Goal: Task Accomplishment & Management: Manage account settings

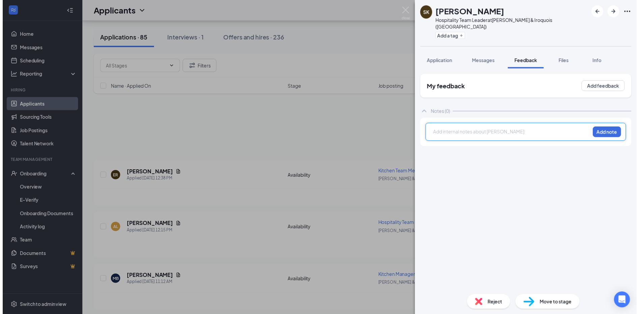
scroll to position [169, 0]
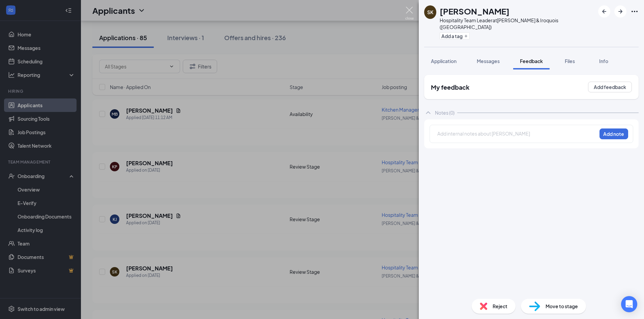
click at [407, 7] on img at bounding box center [409, 13] width 8 height 13
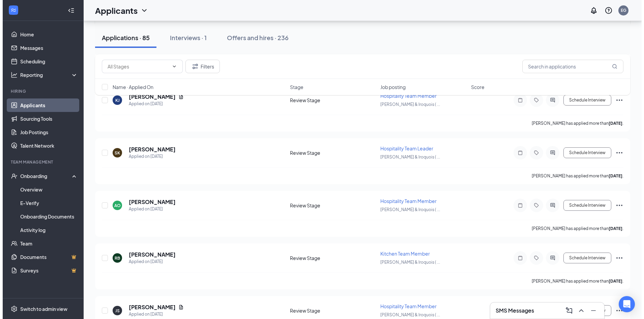
scroll to position [303, 0]
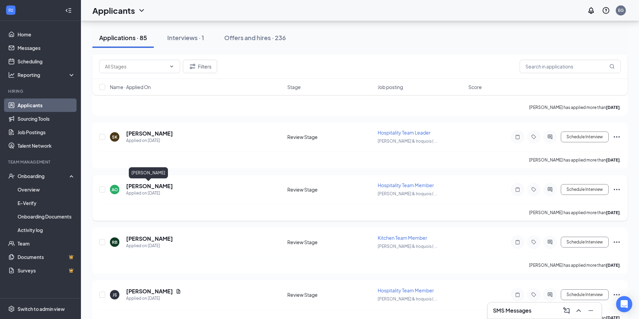
click at [149, 188] on h5 "[PERSON_NAME]" at bounding box center [149, 185] width 47 height 7
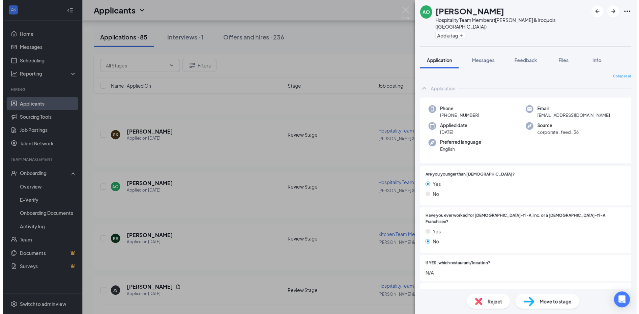
scroll to position [202, 0]
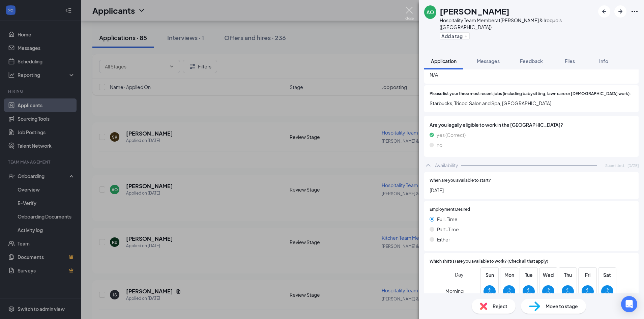
click at [409, 13] on img at bounding box center [409, 13] width 8 height 13
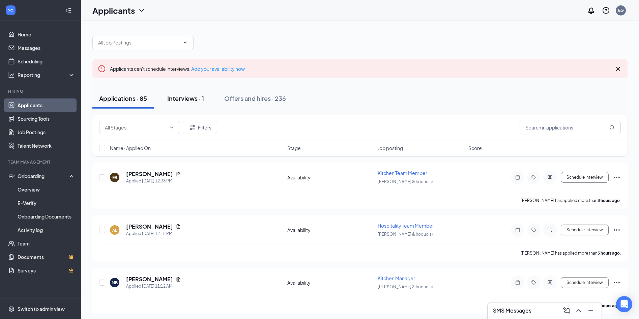
click at [186, 99] on div "Interviews · 1" at bounding box center [185, 98] width 37 height 8
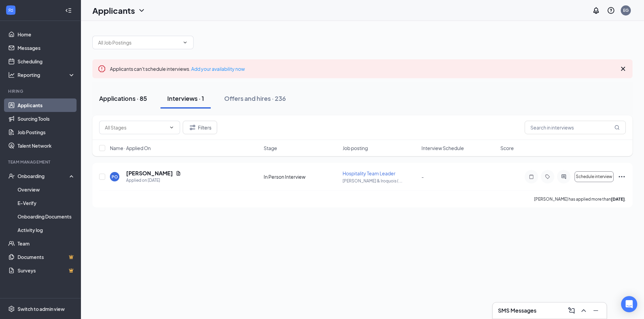
click at [141, 97] on div "Applications · 85" at bounding box center [123, 98] width 48 height 8
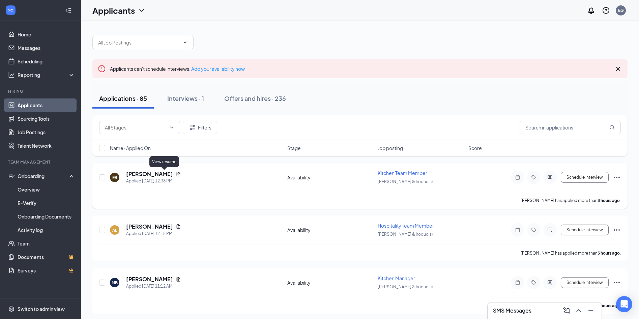
click at [176, 174] on icon "Document" at bounding box center [178, 173] width 5 height 5
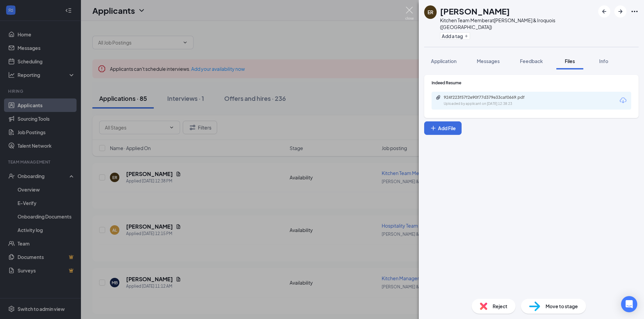
click at [407, 14] on img at bounding box center [409, 13] width 8 height 13
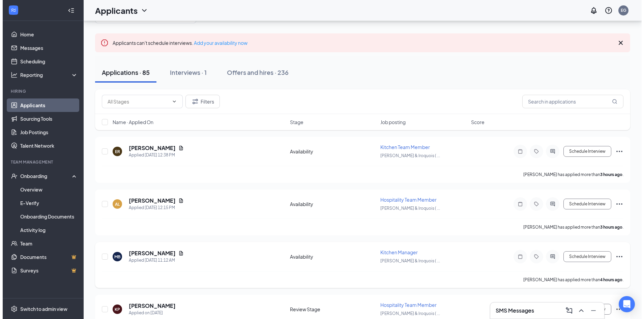
scroll to position [34, 0]
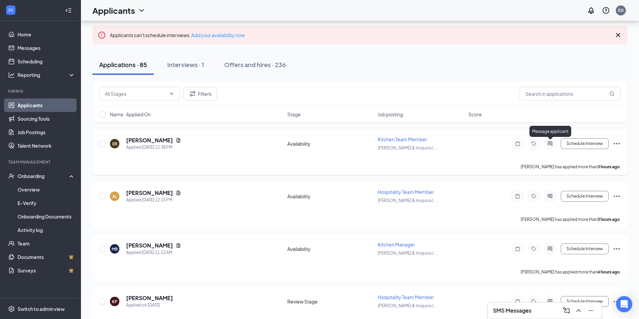
click at [548, 145] on icon "ActiveChat" at bounding box center [550, 143] width 8 height 5
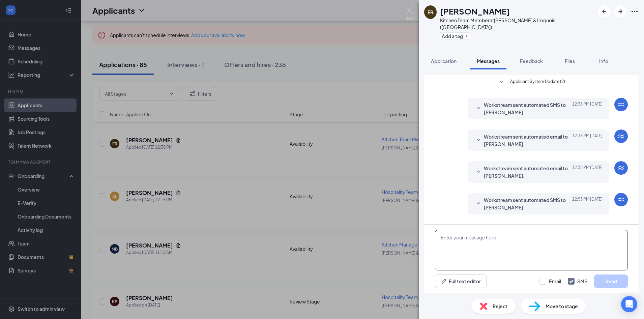
click at [456, 261] on textarea at bounding box center [531, 250] width 193 height 40
click at [455, 237] on textarea "Hello, Can you provide us with your availability?" at bounding box center [531, 250] width 193 height 40
click at [546, 237] on textarea "Hello, Can you provide us with your availability?" at bounding box center [531, 250] width 193 height 40
drag, startPoint x: 546, startPoint y: 237, endPoint x: 456, endPoint y: 240, distance: 90.4
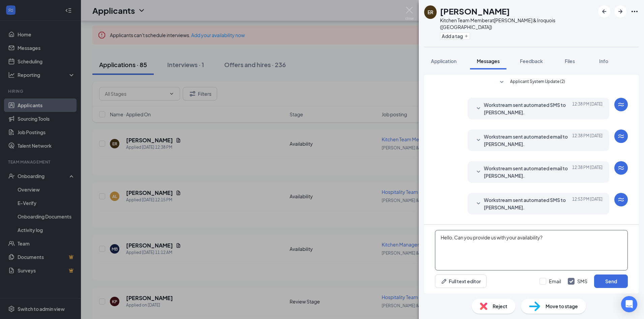
click at [456, 240] on textarea "Hello, Can you provide us with your availability?" at bounding box center [531, 250] width 193 height 40
click at [463, 245] on textarea "Hello, if we were to move forward with your employment, what hours of day would…" at bounding box center [531, 250] width 193 height 40
type textarea "Hello, if we were to move forward with your employment, what hours of day would…"
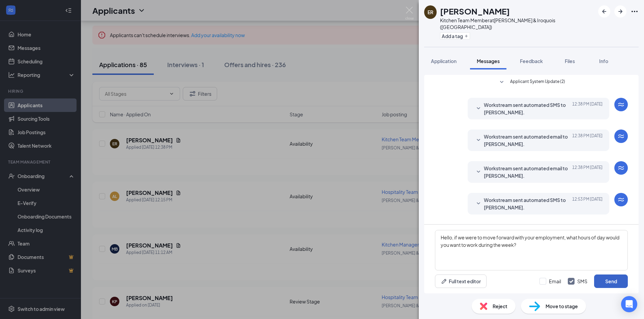
click at [610, 281] on button "Send" at bounding box center [611, 280] width 34 height 13
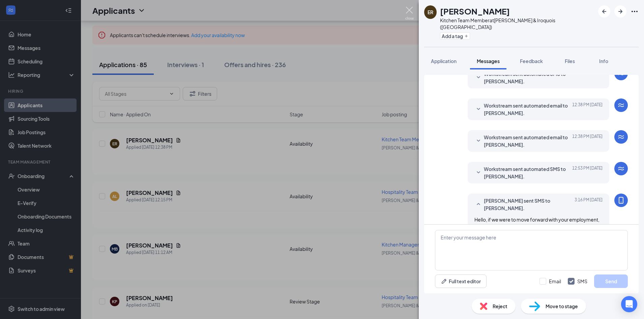
scroll to position [48, 0]
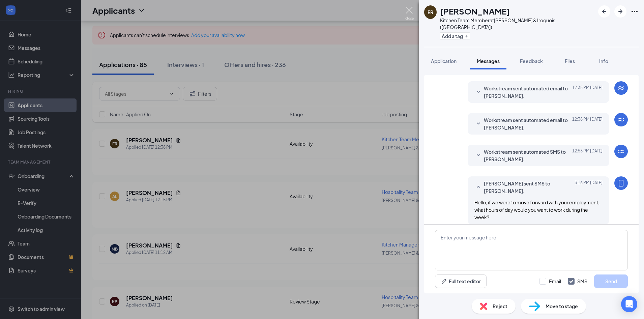
click at [409, 8] on img at bounding box center [409, 13] width 8 height 13
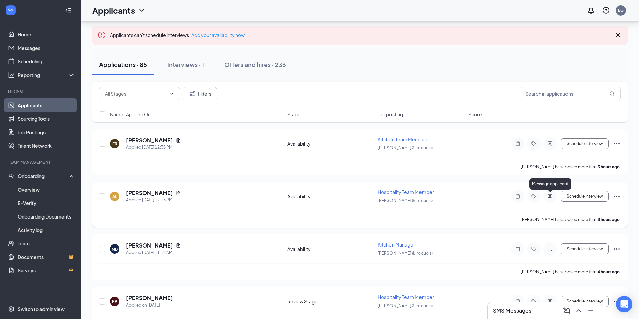
click at [548, 197] on icon "ActiveChat" at bounding box center [549, 196] width 4 height 4
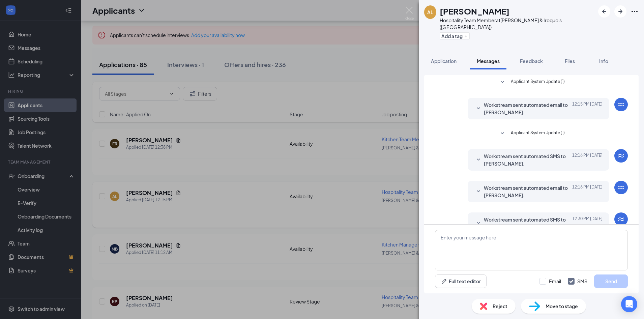
scroll to position [10, 0]
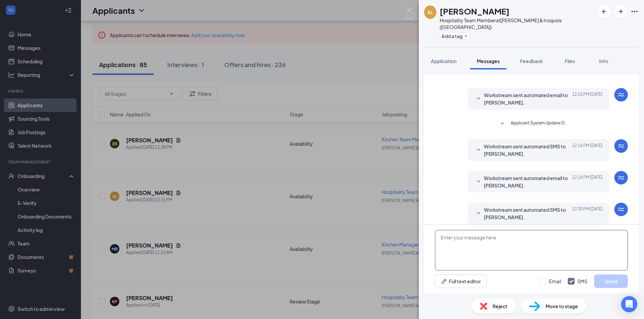
click at [499, 242] on textarea at bounding box center [531, 250] width 193 height 40
paste textarea "Hello, if we were to move forward with your employment, what hours of day would…"
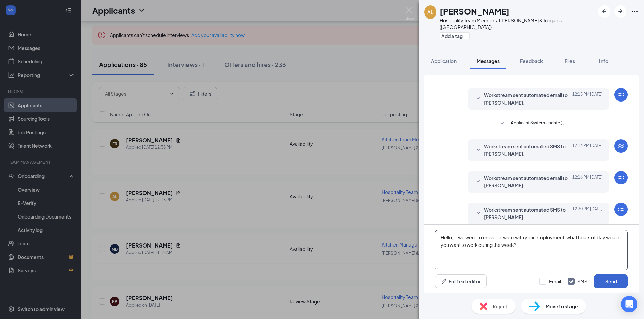
type textarea "Hello, if we were to move forward with your employment, what hours of day would…"
click at [616, 284] on button "Send" at bounding box center [611, 280] width 34 height 13
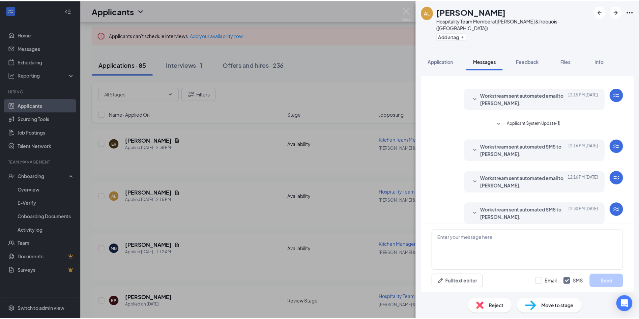
scroll to position [68, 0]
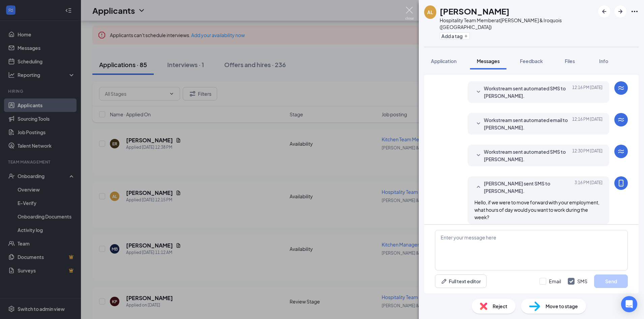
click at [408, 10] on img at bounding box center [409, 13] width 8 height 13
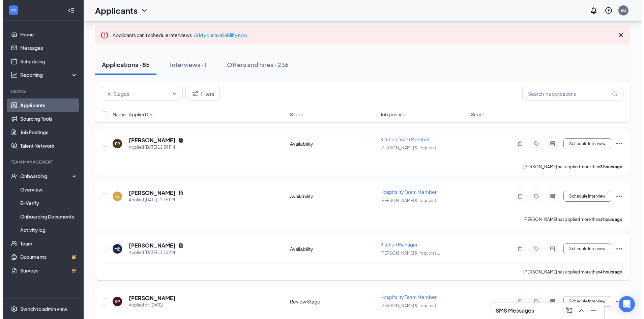
scroll to position [67, 0]
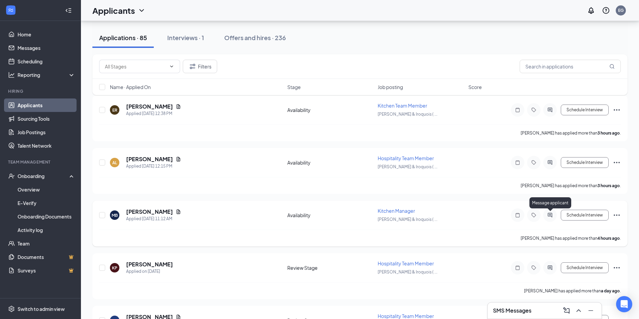
click at [547, 217] on icon "ActiveChat" at bounding box center [550, 214] width 8 height 5
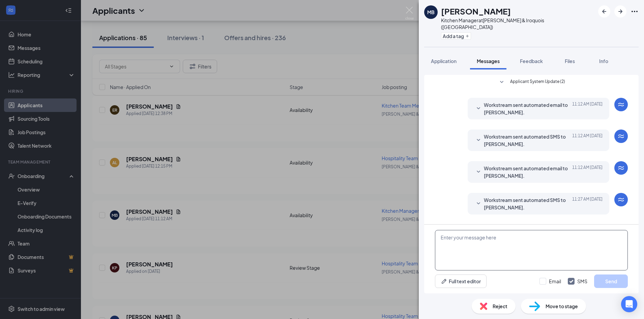
click at [486, 235] on textarea at bounding box center [531, 250] width 193 height 40
paste textarea "Hello, if we were to move forward with your employment, what hours of day would…"
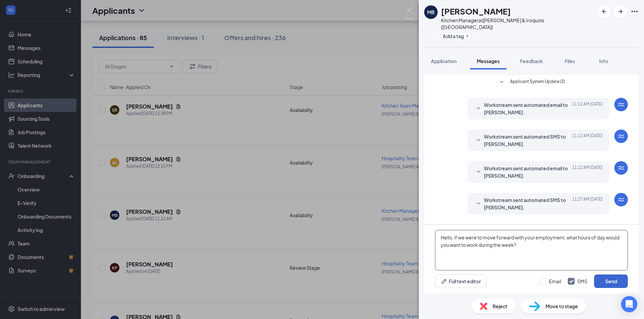
type textarea "Hello, if we were to move forward with your employment, what hours of day would…"
click at [603, 283] on button "Send" at bounding box center [611, 280] width 34 height 13
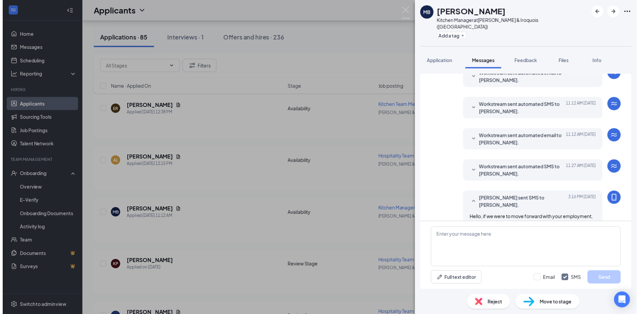
scroll to position [48, 0]
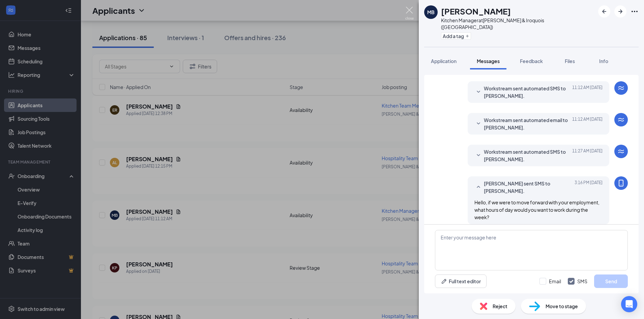
click at [409, 11] on img at bounding box center [409, 13] width 8 height 13
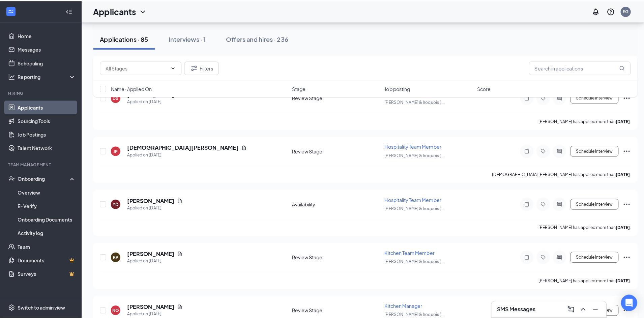
scroll to position [573, 0]
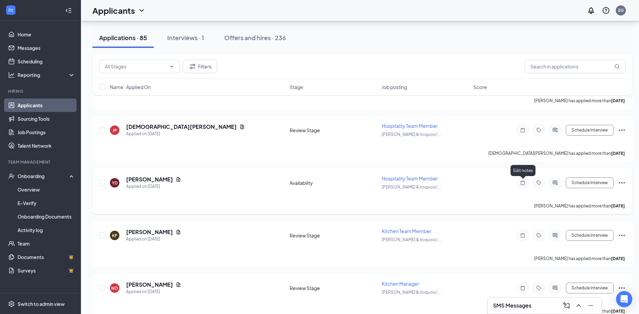
click at [520, 182] on icon "Note" at bounding box center [522, 182] width 8 height 5
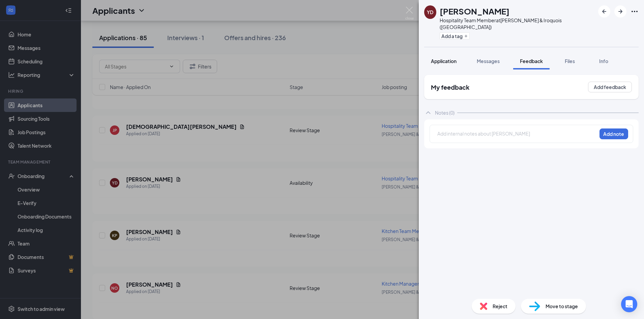
click at [447, 58] on span "Application" at bounding box center [444, 61] width 26 height 6
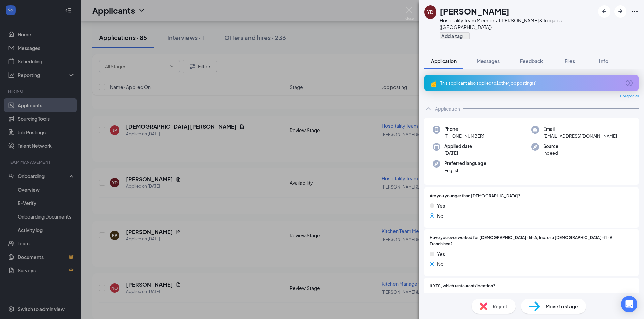
drag, startPoint x: 490, startPoint y: 53, endPoint x: 461, endPoint y: 29, distance: 38.1
click at [490, 58] on span "Messages" at bounding box center [488, 61] width 23 height 6
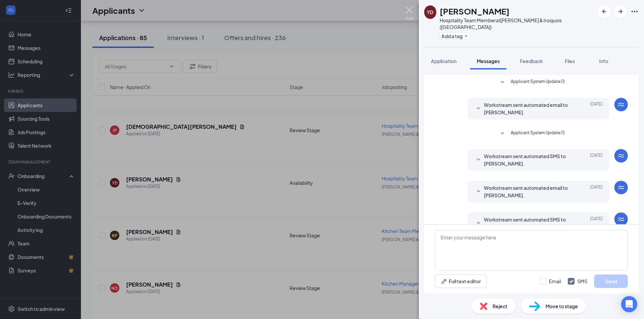
click at [408, 9] on img at bounding box center [409, 13] width 8 height 13
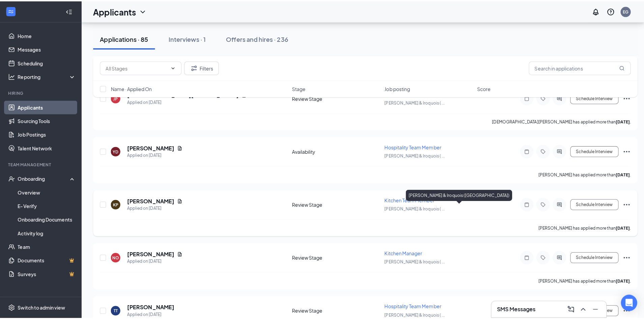
scroll to position [640, 0]
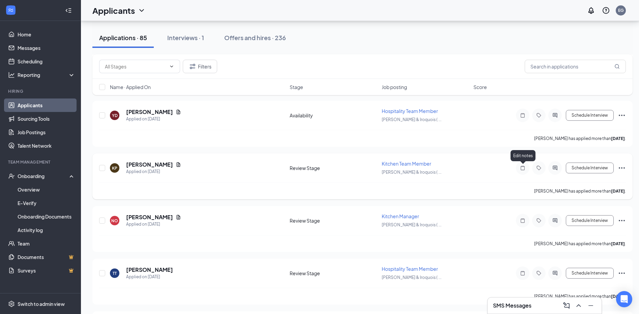
click at [523, 165] on icon "Note" at bounding box center [522, 167] width 8 height 5
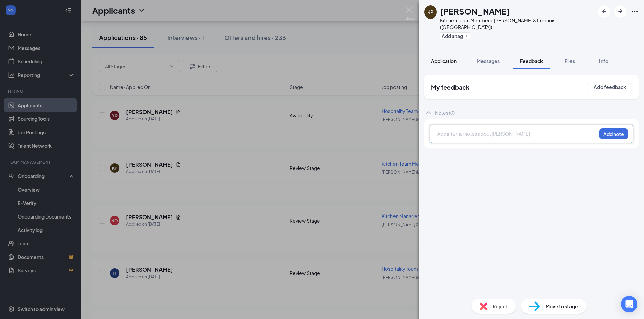
click at [450, 58] on span "Application" at bounding box center [444, 61] width 26 height 6
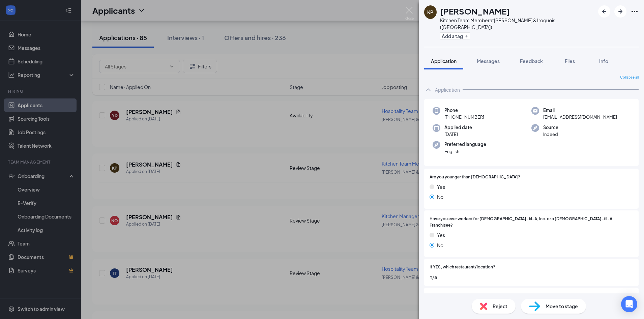
click at [561, 310] on div "Move to stage" at bounding box center [553, 306] width 65 height 15
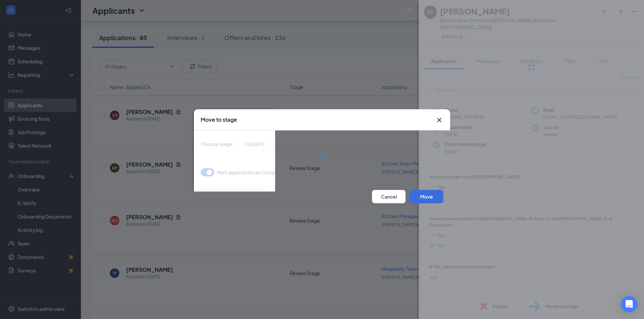
type input "In Person Interview (next stage)"
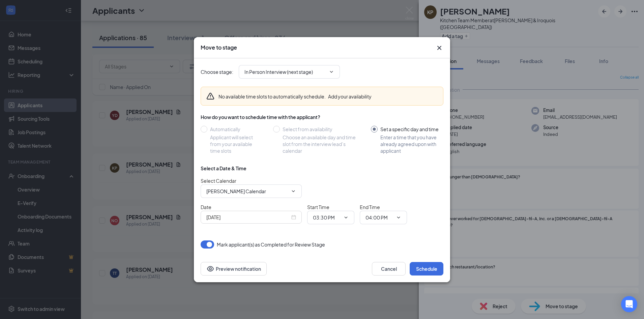
click at [438, 46] on icon "Cross" at bounding box center [439, 48] width 8 height 8
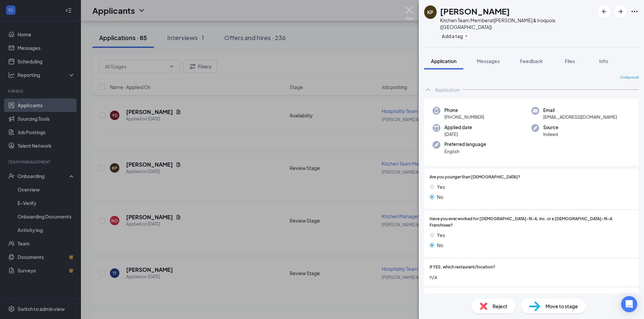
click at [413, 12] on img at bounding box center [409, 13] width 8 height 13
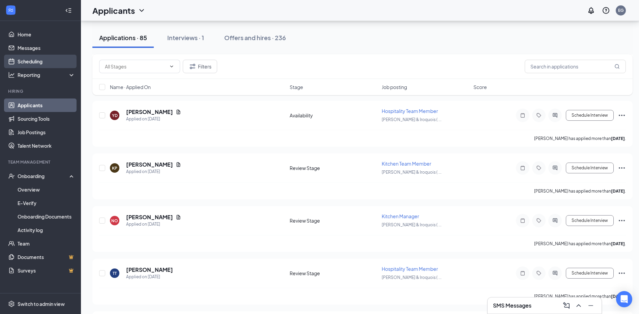
click at [29, 61] on link "Scheduling" at bounding box center [47, 61] width 58 height 13
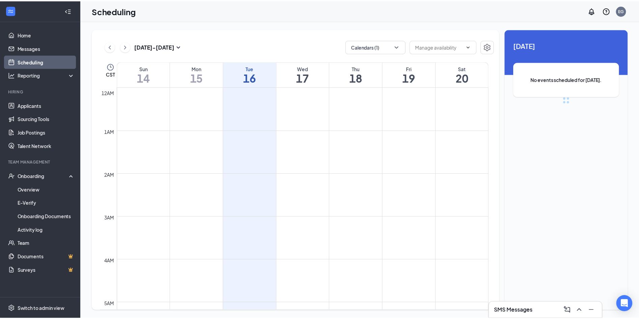
scroll to position [331, 0]
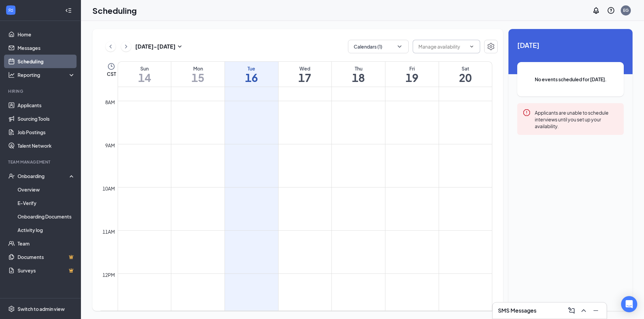
click at [469, 49] on span at bounding box center [446, 46] width 67 height 13
click at [46, 36] on link "Home" at bounding box center [47, 34] width 58 height 13
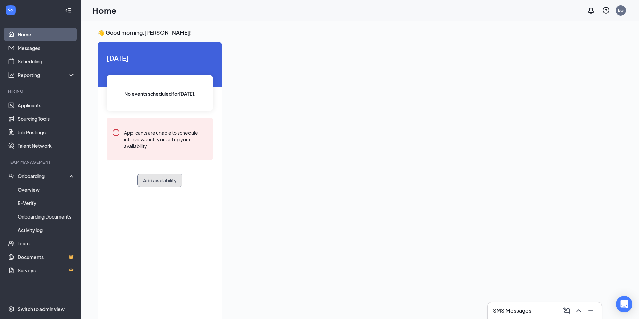
click at [161, 184] on button "Add availability" at bounding box center [159, 180] width 45 height 13
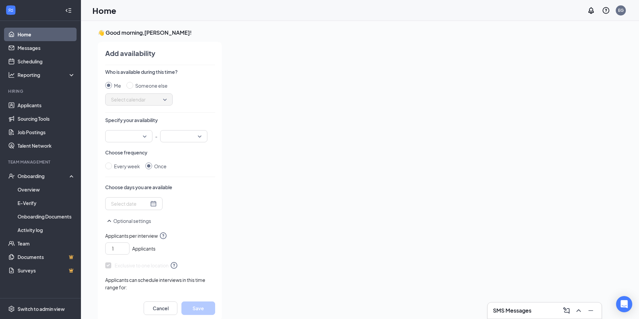
scroll to position [3, 0]
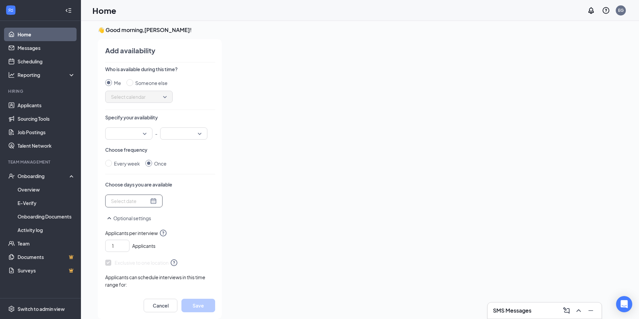
click at [151, 200] on div at bounding box center [134, 200] width 46 height 7
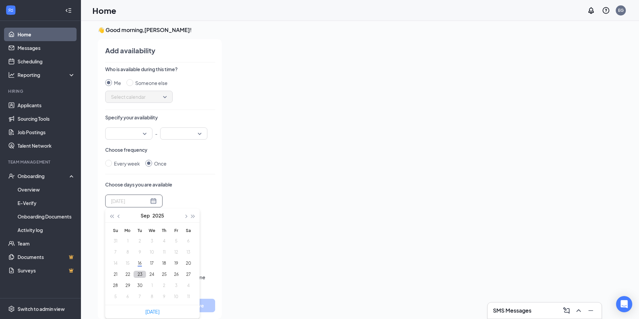
click at [139, 274] on button "23" at bounding box center [139, 274] width 12 height 7
type input "[DATE]"
click at [132, 134] on input "search" at bounding box center [126, 133] width 34 height 11
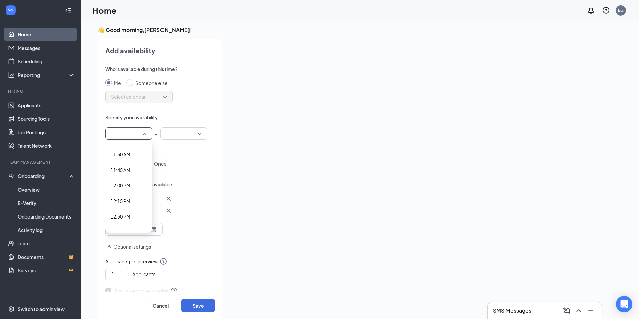
scroll to position [843, 0]
click at [127, 180] on span "02:00 PM" at bounding box center [121, 176] width 20 height 7
click at [199, 131] on div at bounding box center [183, 133] width 47 height 12
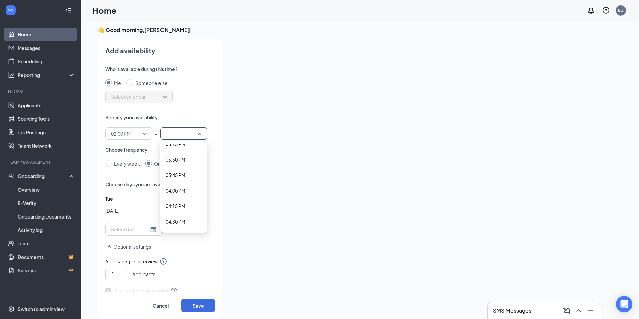
scroll to position [1011, 0]
click at [186, 198] on span "05:00 PM" at bounding box center [183, 194] width 36 height 7
click at [197, 308] on button "Save" at bounding box center [198, 305] width 34 height 13
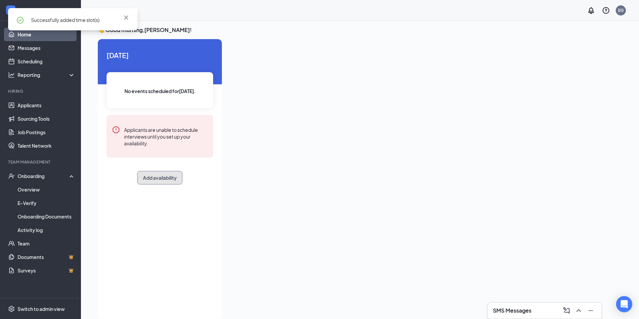
click at [167, 176] on button "Add availability" at bounding box center [159, 177] width 45 height 13
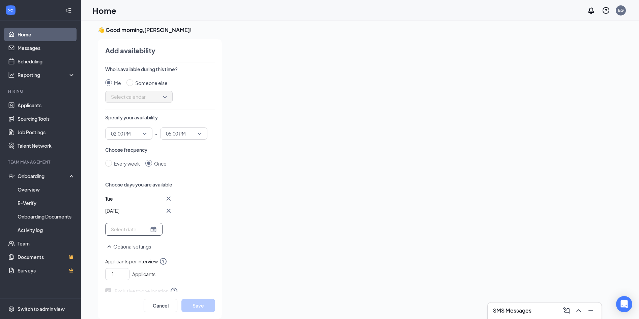
click at [148, 230] on div at bounding box center [134, 228] width 46 height 7
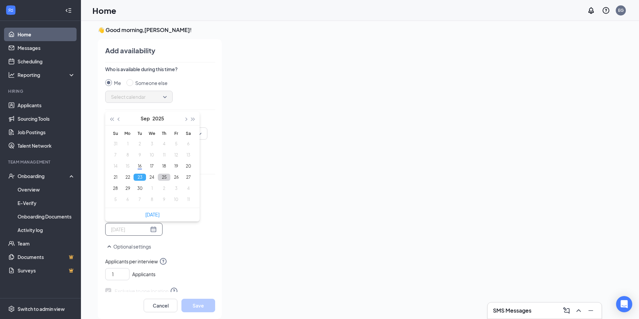
click at [163, 176] on button "25" at bounding box center [164, 177] width 12 height 7
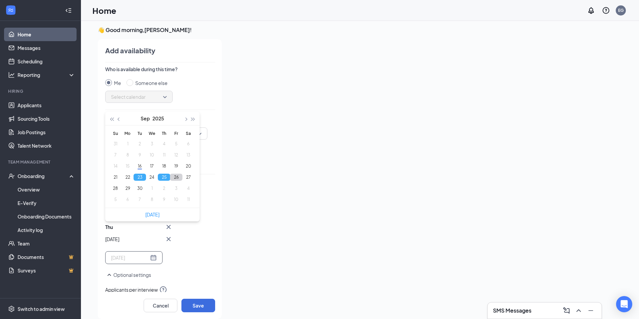
click at [176, 178] on button "26" at bounding box center [176, 177] width 12 height 7
type input "[DATE]"
click at [191, 309] on button "Save" at bounding box center [198, 305] width 34 height 13
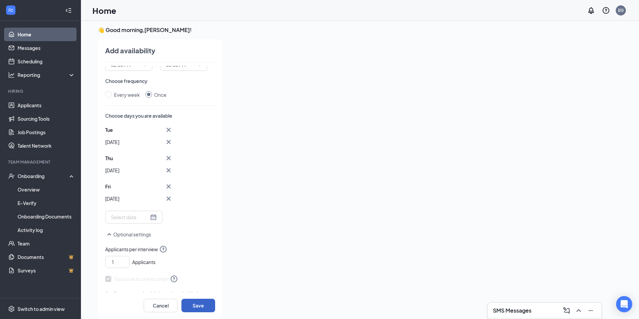
scroll to position [108, 0]
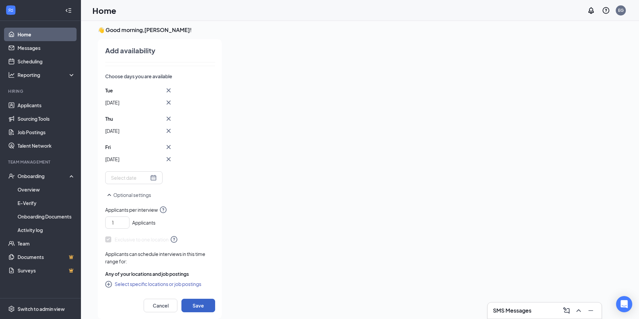
click at [204, 306] on button "Save" at bounding box center [198, 305] width 34 height 13
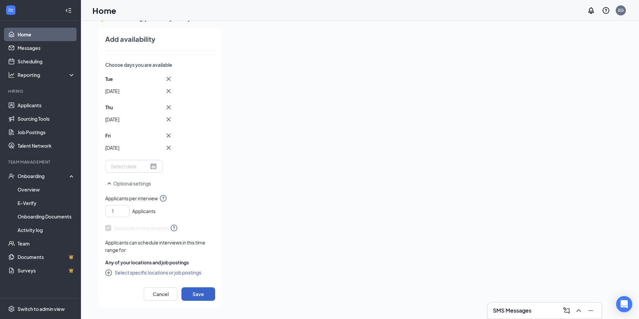
click at [205, 300] on button "Save" at bounding box center [198, 293] width 34 height 13
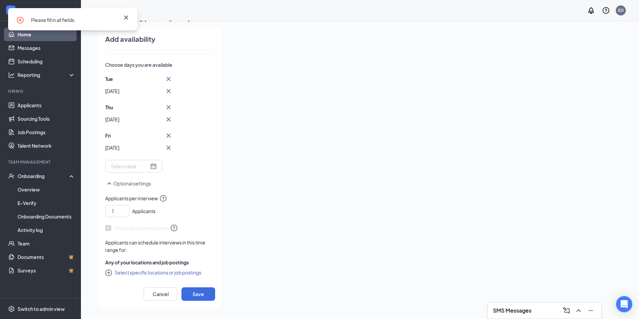
click at [127, 17] on icon "Cross" at bounding box center [126, 18] width 4 height 4
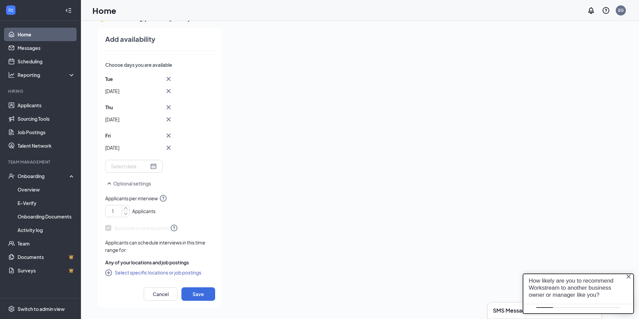
scroll to position [0, 0]
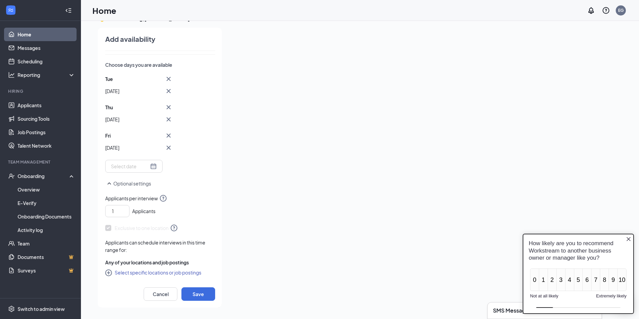
drag, startPoint x: 630, startPoint y: 239, endPoint x: 541, endPoint y: 232, distance: 88.6
click at [629, 239] on icon "Close button" at bounding box center [628, 238] width 5 height 5
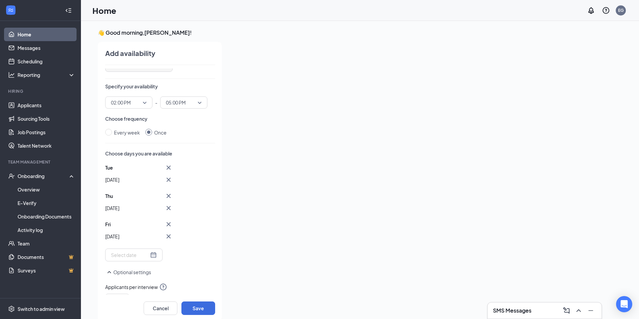
scroll to position [67, 0]
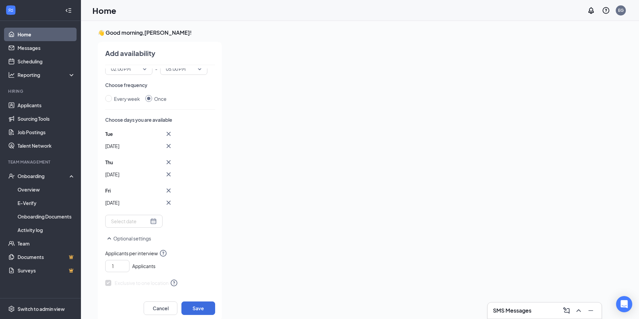
click at [108, 237] on icon "SmallChevronUp" at bounding box center [109, 238] width 8 height 8
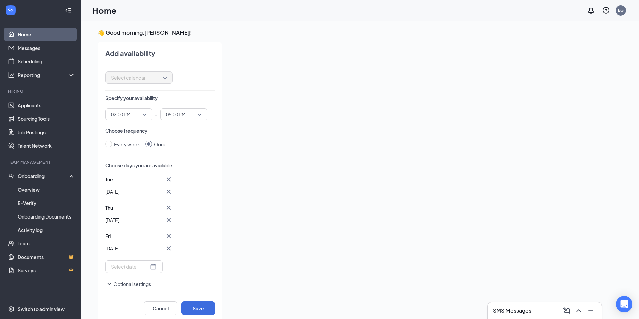
scroll to position [22, 0]
click at [195, 304] on button "Save" at bounding box center [198, 307] width 34 height 13
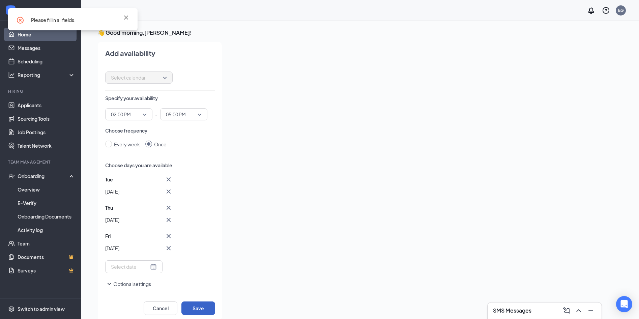
click at [161, 79] on span "Select calendar" at bounding box center [139, 77] width 56 height 10
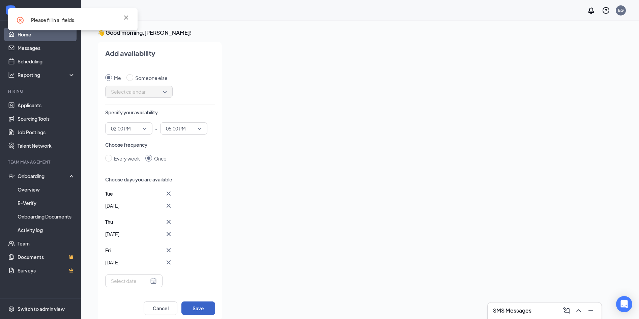
scroll to position [0, 0]
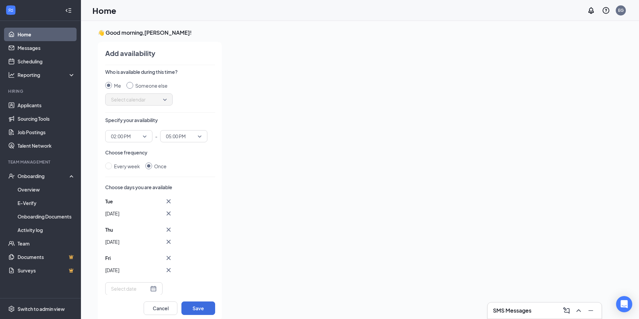
click at [129, 86] on input "Someone else" at bounding box center [129, 85] width 7 height 7
radio input "true"
click at [111, 84] on input "Me" at bounding box center [108, 85] width 7 height 7
radio input "true"
click at [165, 99] on span "Select calendar" at bounding box center [139, 99] width 56 height 10
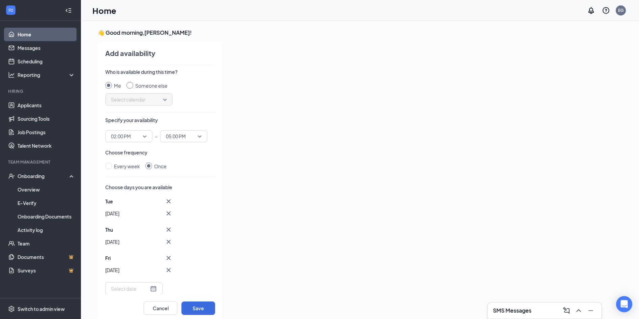
click at [128, 83] on input "Someone else" at bounding box center [129, 85] width 7 height 7
radio input "true"
click at [128, 98] on span "Select calendar" at bounding box center [139, 99] width 56 height 10
click at [109, 86] on input "Me" at bounding box center [108, 85] width 7 height 7
radio input "true"
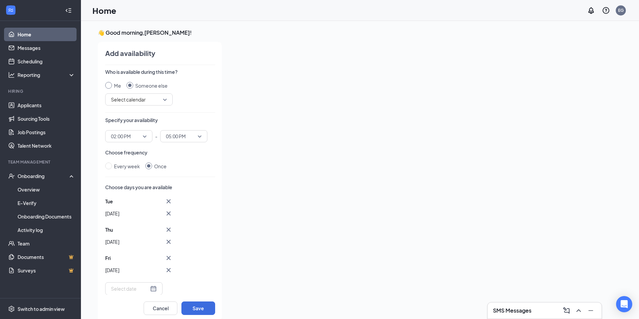
radio input "false"
click at [197, 104] on div "Me Someone else Select calendar 189412 135957 [PERSON_NAME] Calendar [PERSON_NA…" at bounding box center [160, 94] width 110 height 24
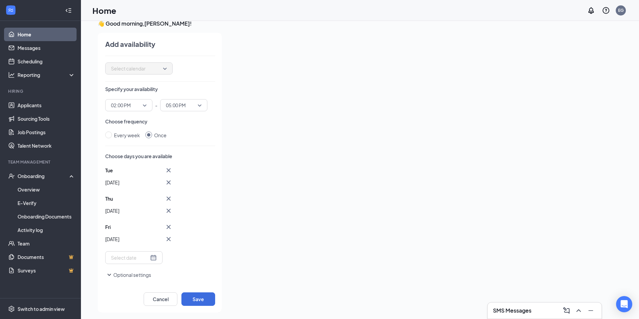
scroll to position [14, 0]
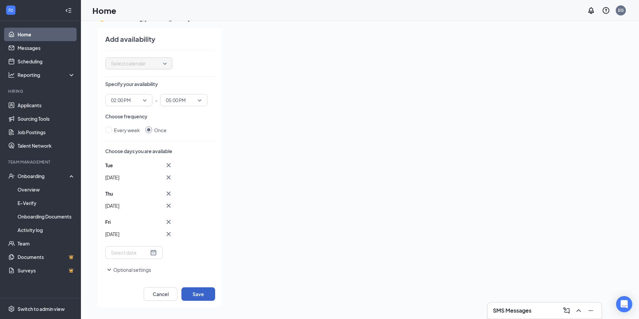
click at [209, 294] on button "Save" at bounding box center [198, 293] width 34 height 13
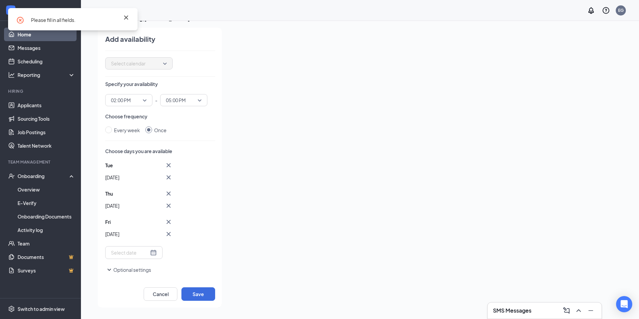
click at [126, 17] on icon "Cross" at bounding box center [126, 17] width 8 height 8
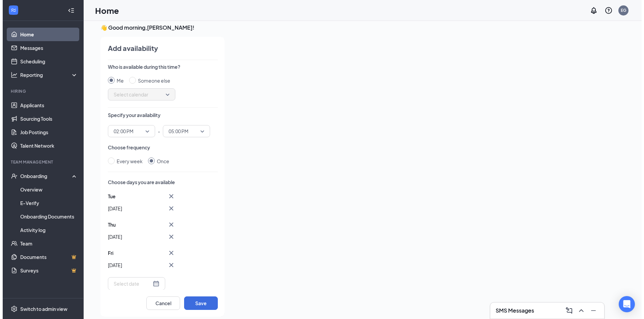
scroll to position [0, 0]
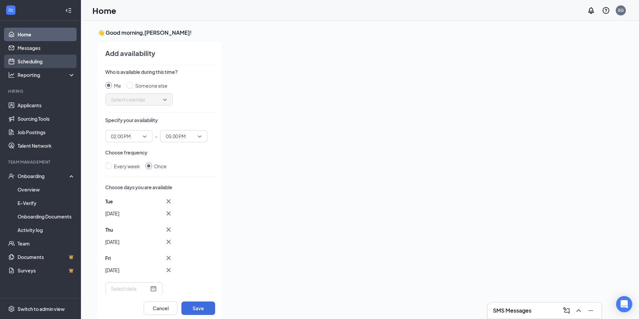
click at [25, 64] on link "Scheduling" at bounding box center [47, 61] width 58 height 13
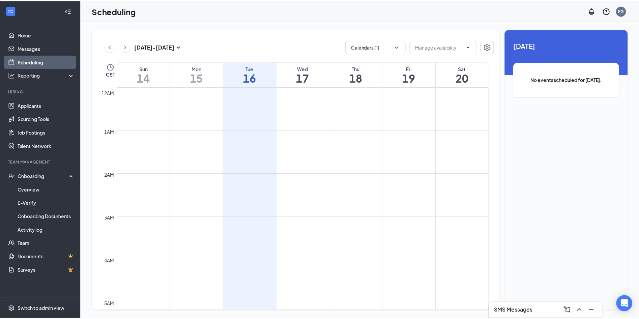
scroll to position [331, 0]
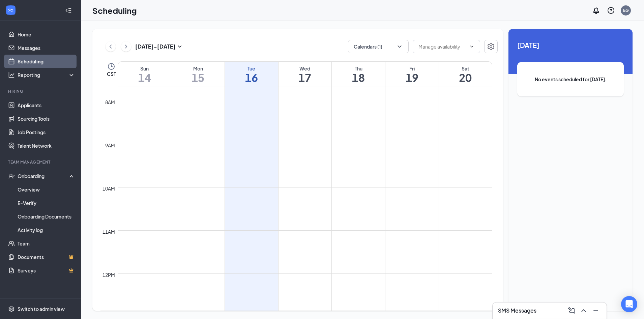
click at [130, 43] on div "[DATE] - [DATE]" at bounding box center [144, 46] width 78 height 13
click at [129, 45] on icon "ChevronRight" at bounding box center [126, 46] width 7 height 8
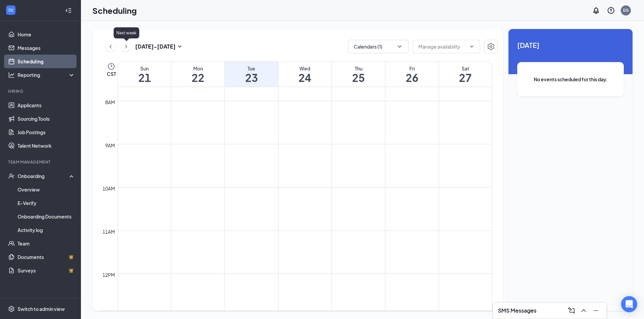
click at [128, 45] on icon "ChevronRight" at bounding box center [126, 46] width 7 height 8
click at [109, 47] on icon "ChevronLeft" at bounding box center [110, 46] width 7 height 8
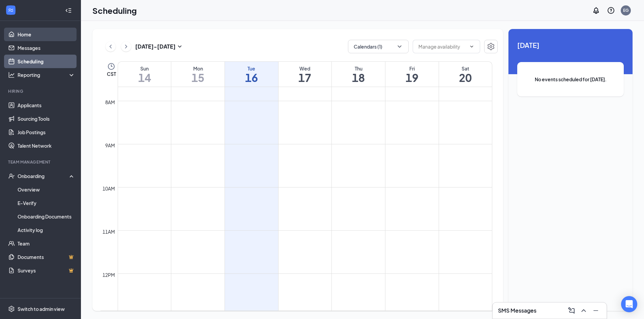
click at [27, 30] on link "Home" at bounding box center [47, 34] width 58 height 13
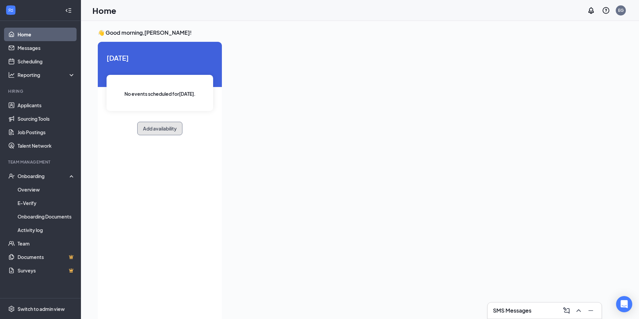
click at [176, 128] on button "Add availability" at bounding box center [159, 128] width 45 height 13
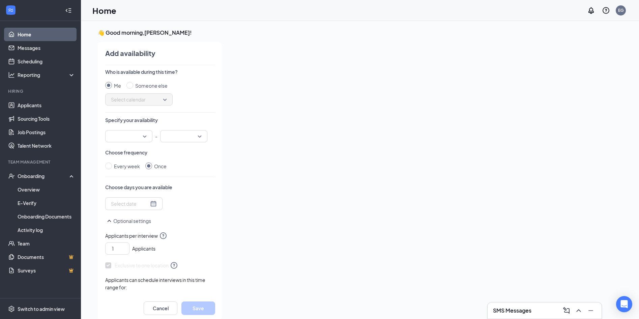
scroll to position [3, 0]
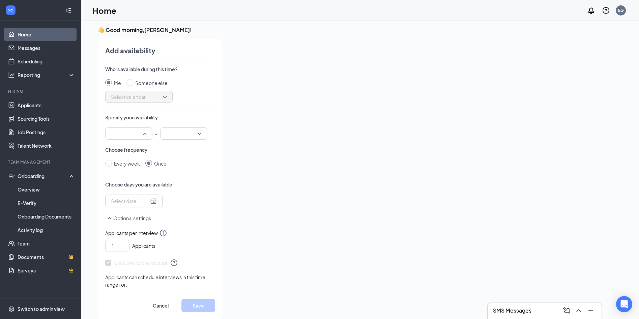
click at [145, 131] on div at bounding box center [128, 133] width 47 height 12
click at [131, 209] on span "02:00 PM" at bounding box center [129, 210] width 36 height 7
click at [203, 135] on div at bounding box center [183, 133] width 47 height 12
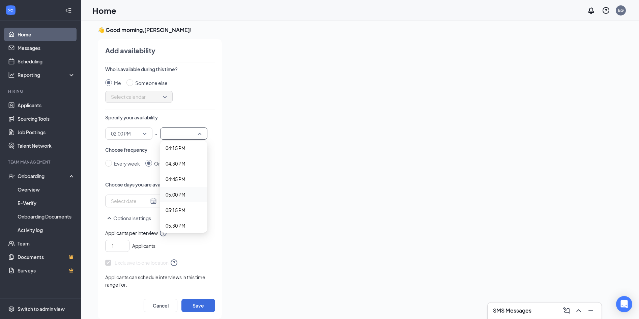
click at [182, 197] on span "05:00 PM" at bounding box center [175, 194] width 20 height 7
click at [148, 202] on div at bounding box center [134, 200] width 46 height 7
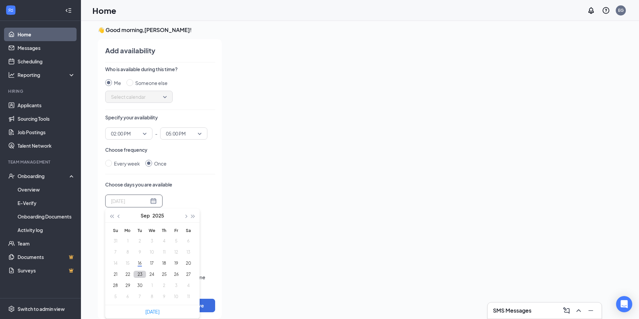
click at [141, 274] on button "23" at bounding box center [139, 274] width 12 height 7
click at [163, 273] on button "25" at bounding box center [164, 274] width 12 height 7
click at [178, 274] on button "26" at bounding box center [176, 274] width 12 height 7
type input "[DATE]"
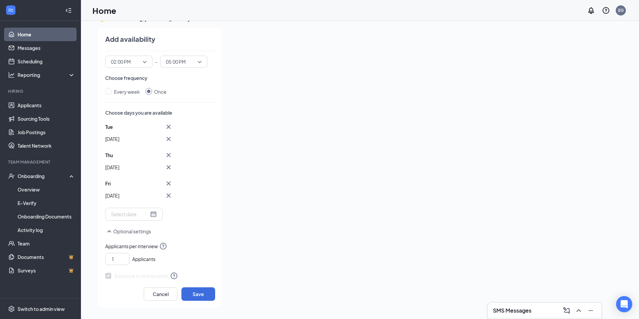
scroll to position [108, 0]
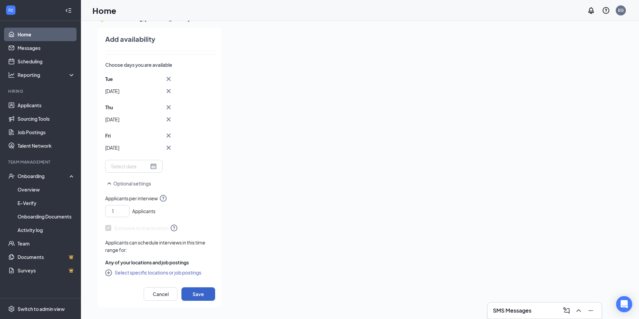
click at [198, 292] on button "Save" at bounding box center [198, 293] width 34 height 13
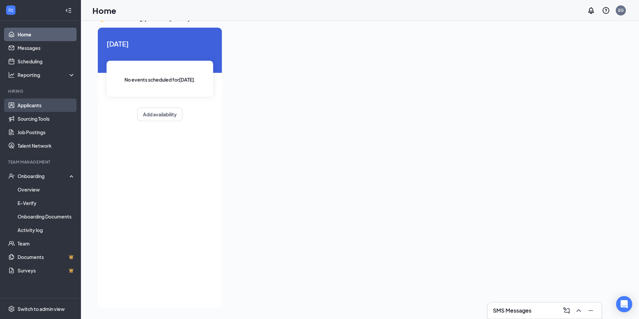
click at [38, 104] on link "Applicants" at bounding box center [47, 104] width 58 height 13
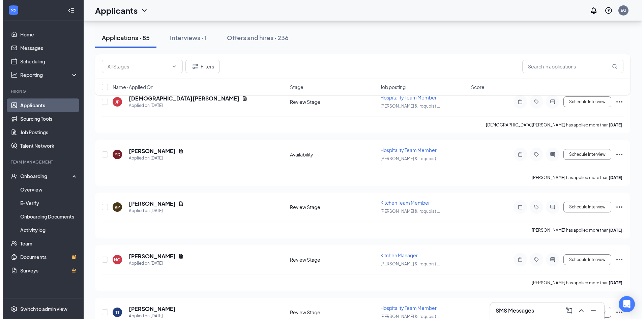
scroll to position [553, 0]
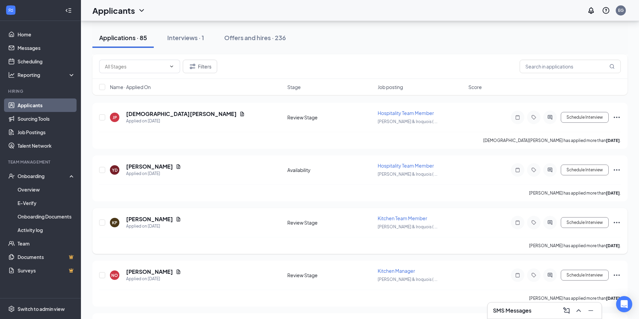
click at [520, 225] on div at bounding box center [517, 222] width 13 height 13
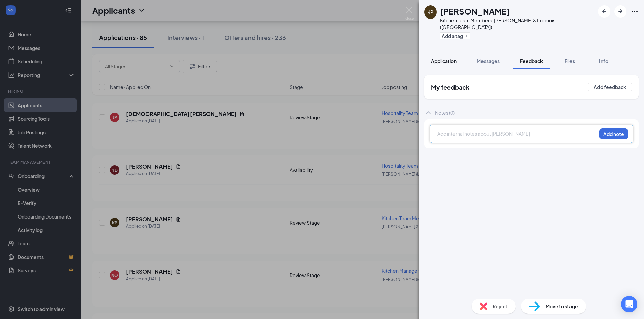
click at [435, 58] on span "Application" at bounding box center [444, 61] width 26 height 6
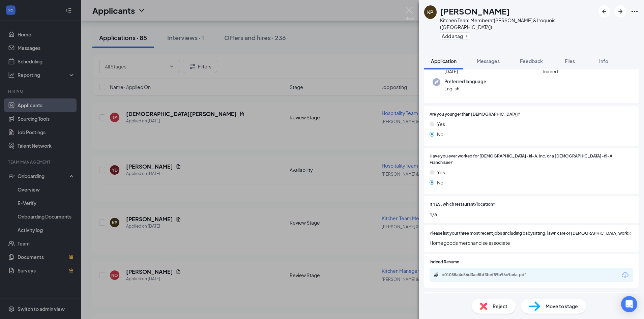
scroll to position [67, 0]
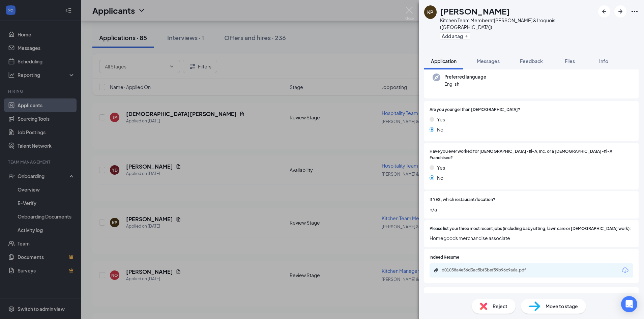
click at [564, 308] on span "Move to stage" at bounding box center [561, 305] width 32 height 7
type input "In Person Interview (next stage)"
type input "[PERSON_NAME] Calendar"
type input "[DATE]"
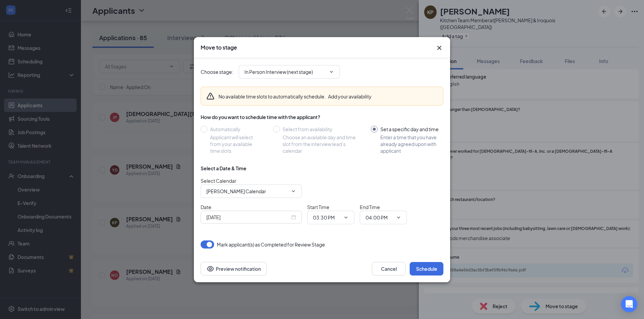
radio input "false"
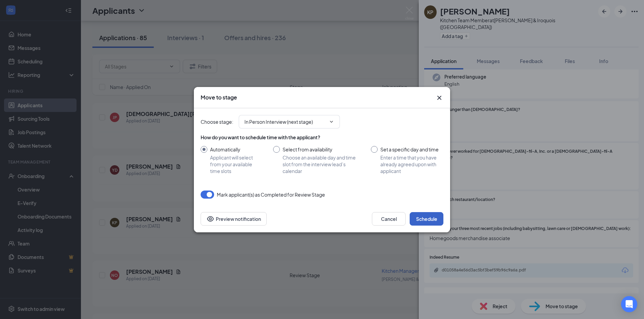
click at [439, 222] on button "Schedule" at bounding box center [426, 218] width 34 height 13
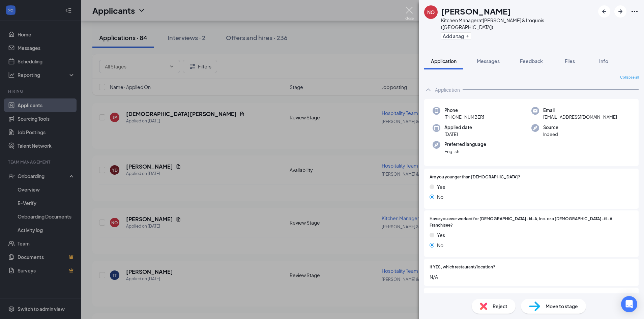
click at [406, 7] on img at bounding box center [409, 13] width 8 height 13
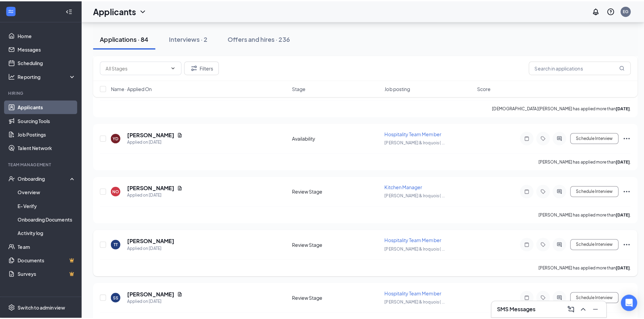
scroll to position [621, 0]
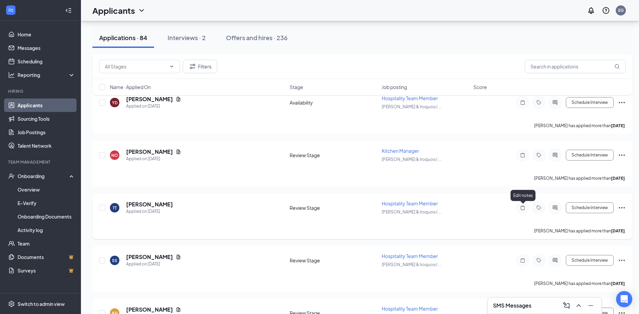
click at [526, 207] on icon "Note" at bounding box center [522, 207] width 8 height 5
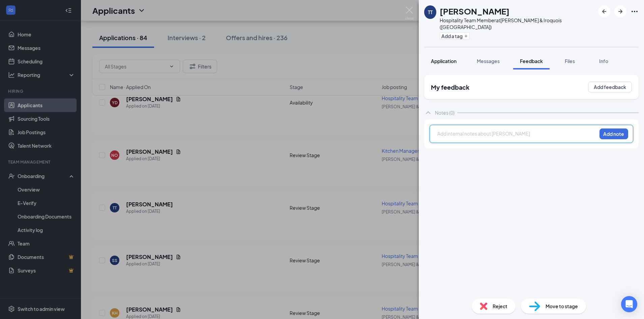
click at [447, 58] on span "Application" at bounding box center [444, 61] width 26 height 6
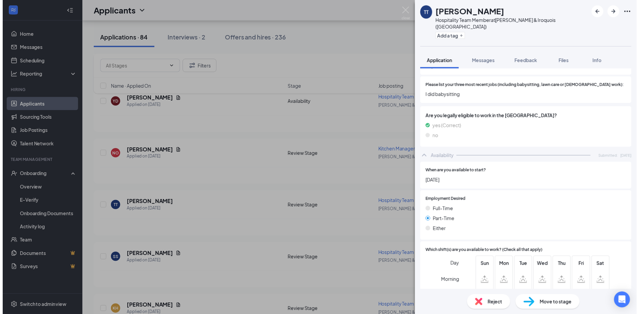
scroll to position [236, 0]
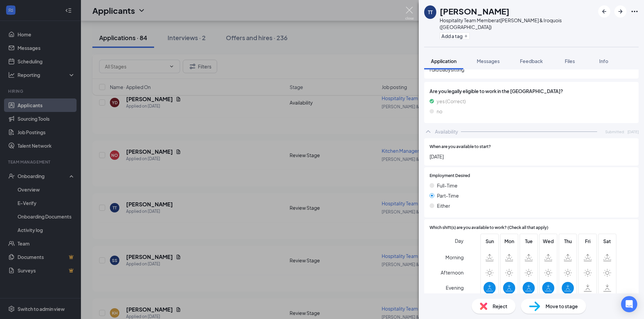
click at [410, 7] on img at bounding box center [409, 13] width 8 height 13
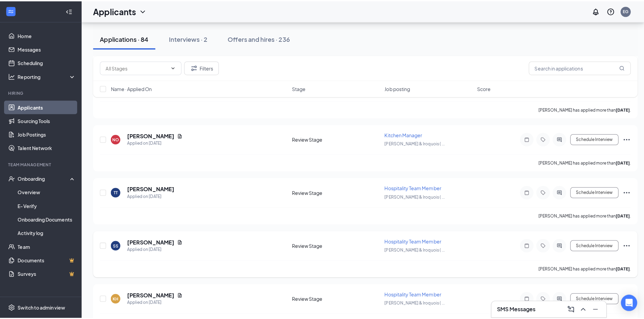
scroll to position [655, 0]
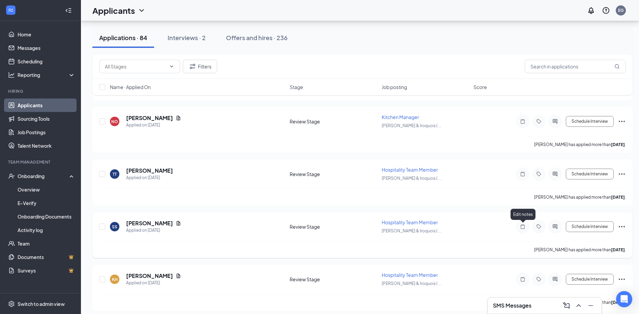
click at [526, 227] on icon "Note" at bounding box center [522, 226] width 8 height 5
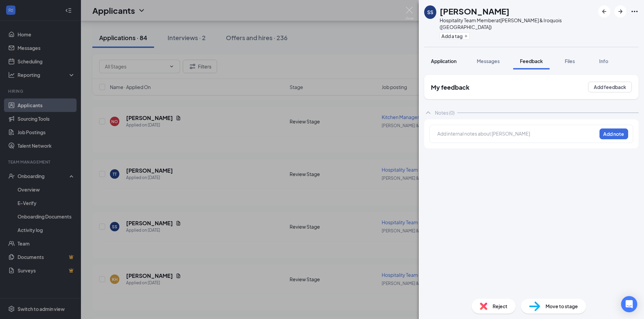
click at [442, 58] on span "Application" at bounding box center [444, 61] width 26 height 6
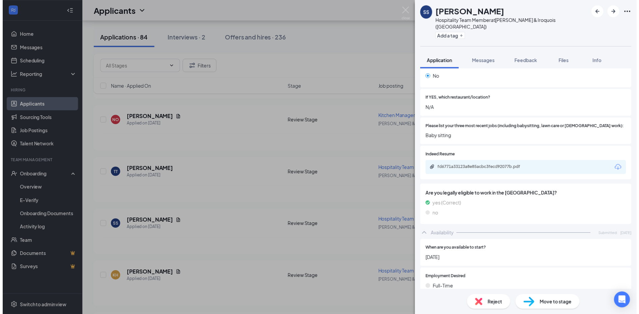
scroll to position [169, 0]
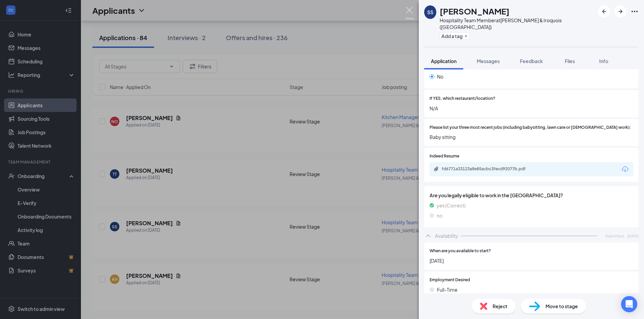
click at [413, 9] on img at bounding box center [409, 13] width 8 height 13
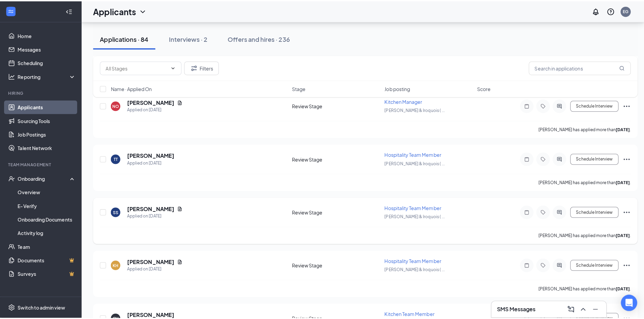
scroll to position [688, 0]
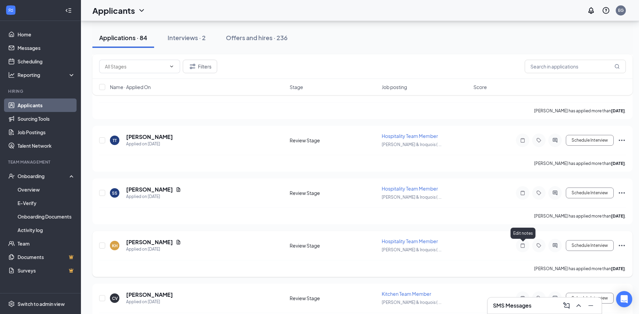
click at [525, 245] on icon "Note" at bounding box center [522, 245] width 8 height 5
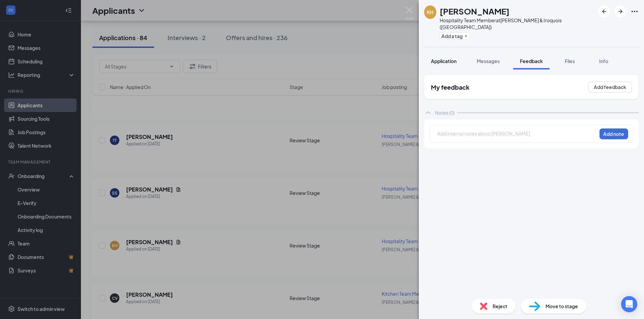
click at [446, 58] on span "Application" at bounding box center [444, 61] width 26 height 6
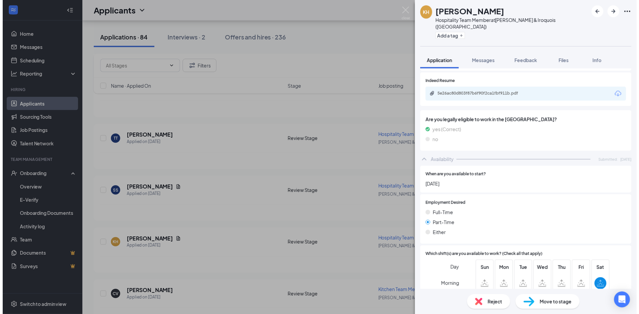
scroll to position [135, 0]
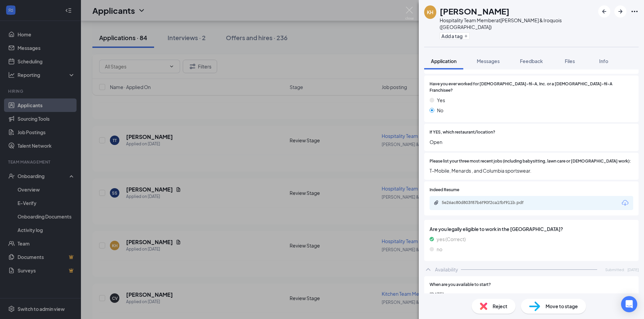
click at [411, 6] on div "KH Kiya [PERSON_NAME] Hospitality Team Member at [PERSON_NAME] & Iroquois ([GEO…" at bounding box center [322, 159] width 644 height 319
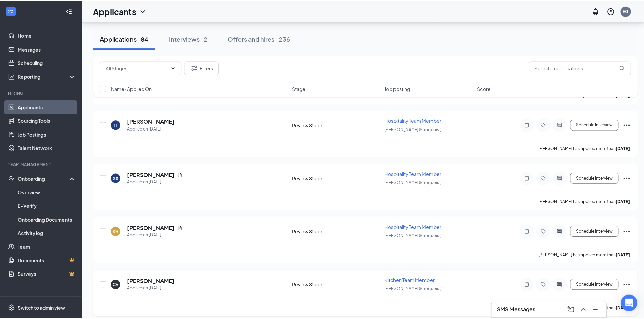
scroll to position [722, 0]
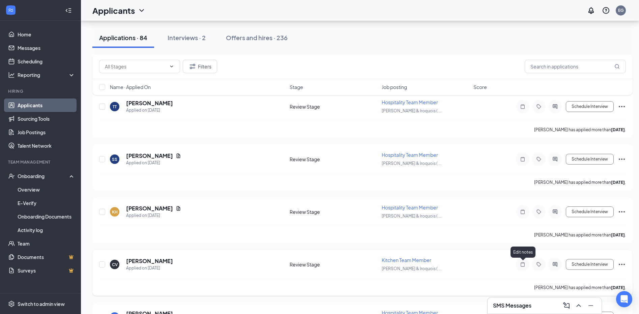
click at [524, 264] on icon "Note" at bounding box center [522, 264] width 4 height 4
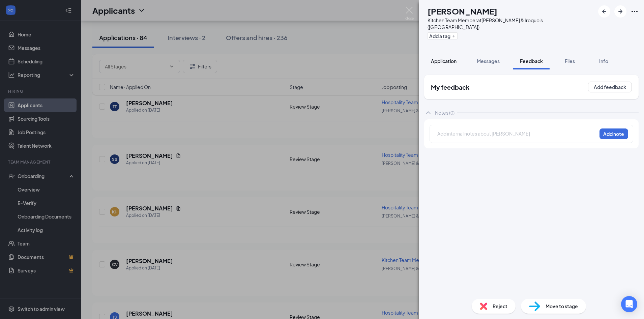
click at [442, 58] on span "Application" at bounding box center [444, 61] width 26 height 6
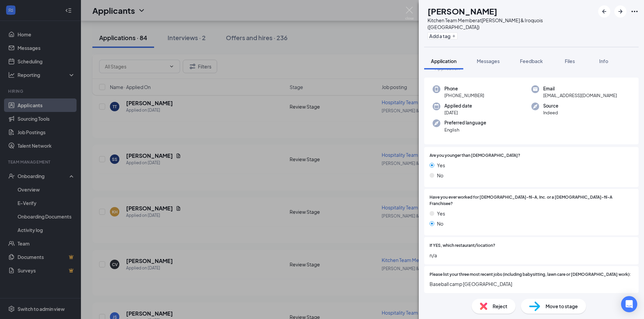
scroll to position [34, 0]
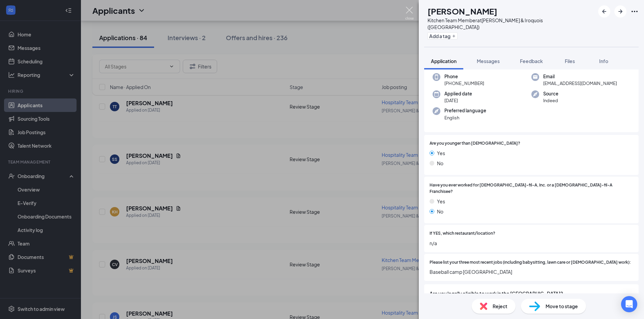
click at [412, 10] on img at bounding box center [409, 13] width 8 height 13
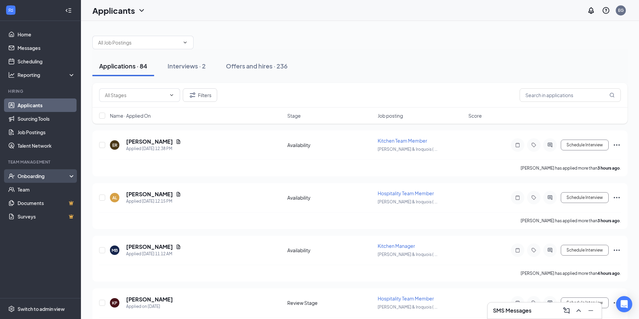
click at [29, 179] on div "Onboarding" at bounding box center [44, 176] width 52 height 7
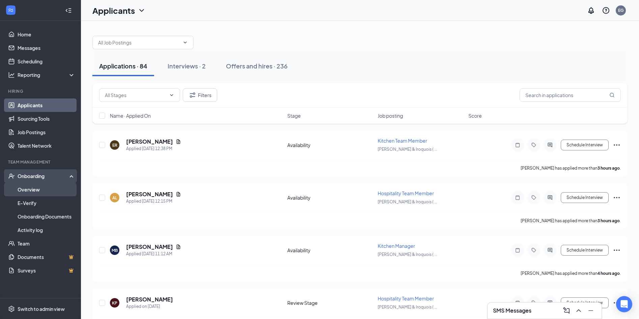
click at [40, 191] on link "Overview" at bounding box center [47, 189] width 58 height 13
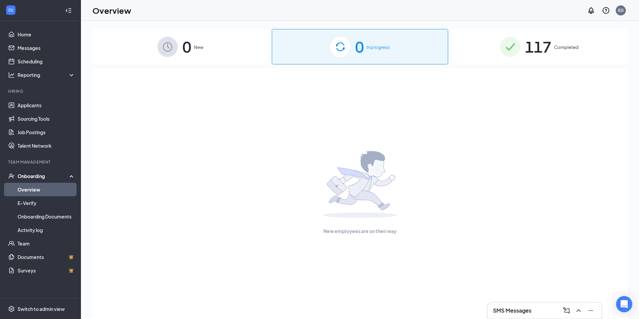
click at [541, 45] on span "117" at bounding box center [538, 46] width 26 height 23
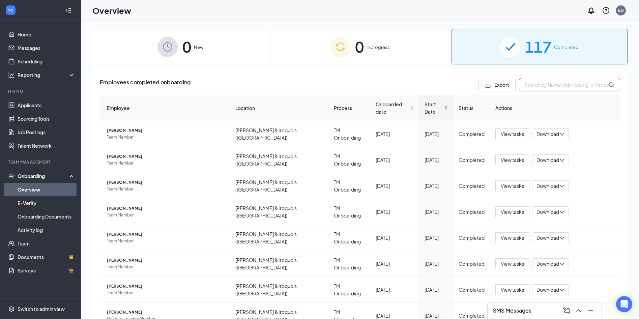
click at [533, 85] on input "text" at bounding box center [569, 84] width 101 height 13
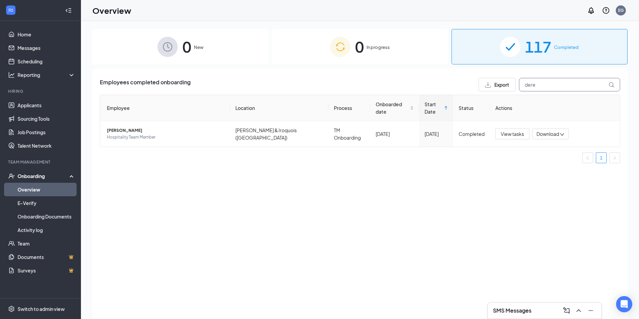
type input "dere"
drag, startPoint x: 533, startPoint y: 84, endPoint x: 413, endPoint y: 198, distance: 165.7
click at [413, 198] on div "Employees completed onboarding Export dere Employee Location Process Onboarded …" at bounding box center [359, 201] width 535 height 267
click at [528, 128] on button "View tasks" at bounding box center [512, 133] width 34 height 11
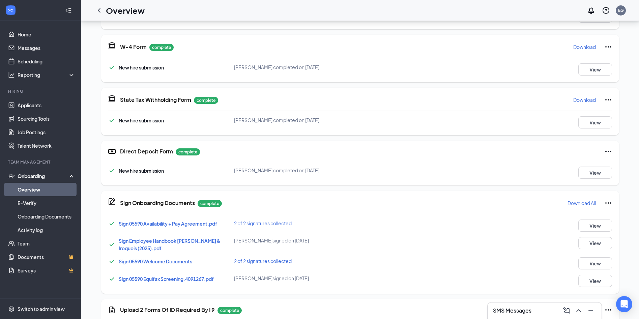
scroll to position [236, 0]
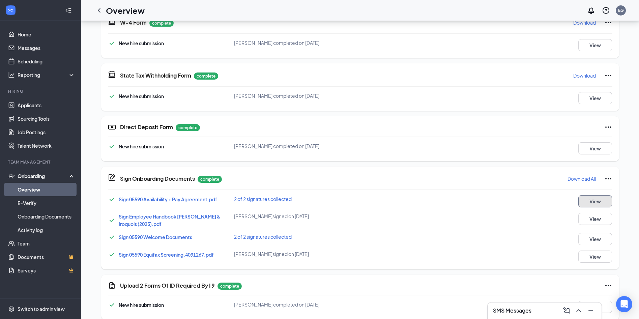
click at [587, 199] on button "View" at bounding box center [595, 201] width 34 height 12
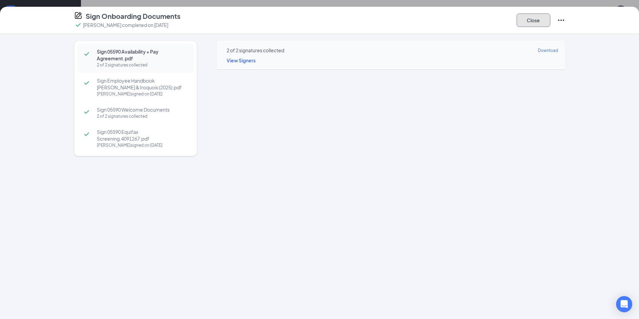
click at [546, 20] on button "Close" at bounding box center [533, 19] width 34 height 13
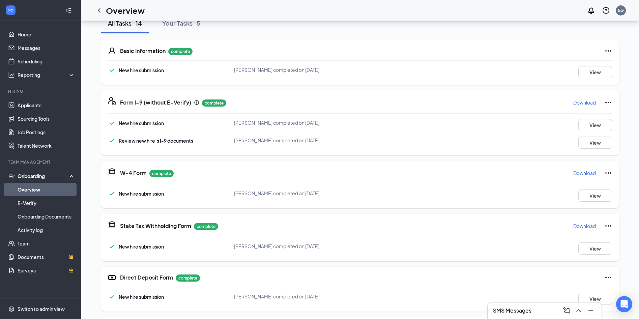
scroll to position [0, 0]
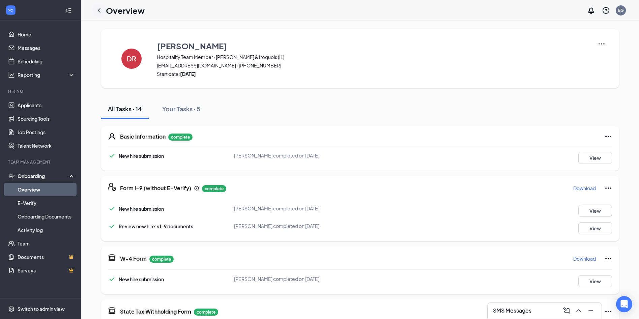
click at [103, 11] on icon "ChevronLeft" at bounding box center [99, 10] width 8 height 8
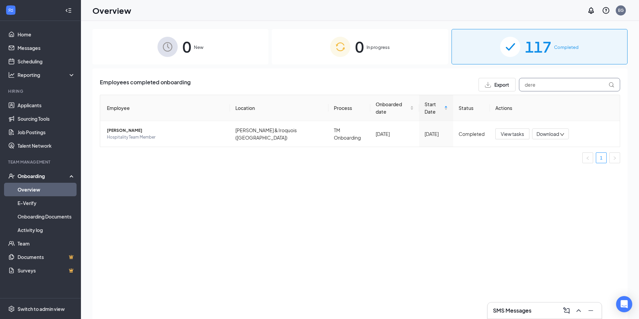
click at [552, 87] on input "dere" at bounding box center [569, 84] width 101 height 13
click at [551, 87] on input "dere" at bounding box center [569, 84] width 101 height 13
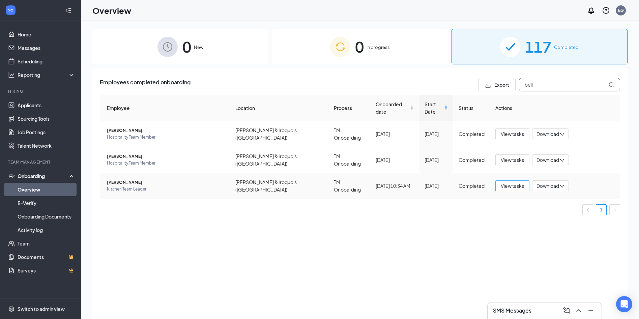
type input "bell"
click at [521, 182] on span "View tasks" at bounding box center [511, 185] width 23 height 7
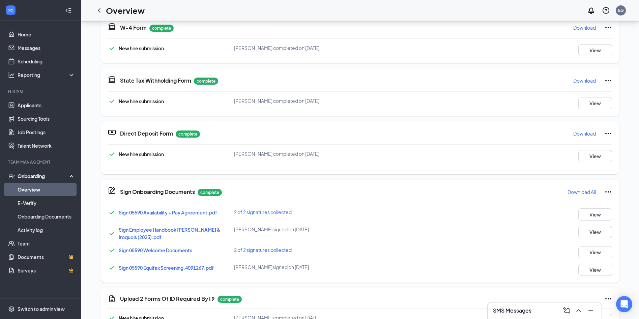
scroll to position [135, 0]
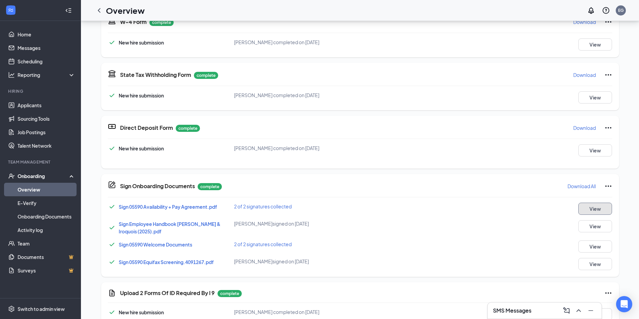
click at [585, 209] on button "View" at bounding box center [595, 209] width 34 height 12
